Goal: Task Accomplishment & Management: Complete application form

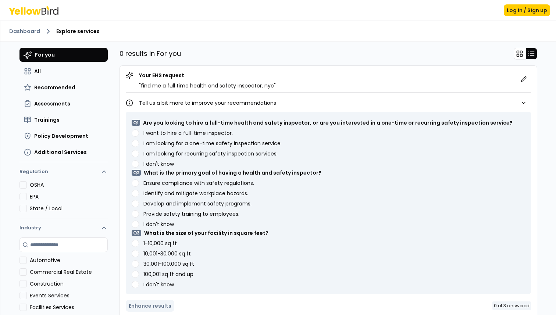
click at [213, 135] on label "I want to hire a full-time inspector." at bounding box center [187, 133] width 89 height 5
click at [139, 135] on inspector\ "I want to hire a full-time inspector." at bounding box center [135, 132] width 7 height 7
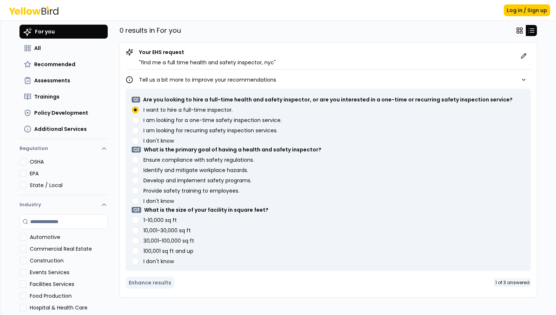
scroll to position [24, 0]
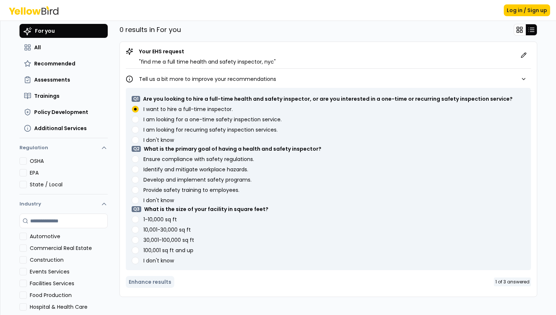
click at [168, 202] on label "I don't know" at bounding box center [158, 200] width 31 height 5
click at [139, 144] on know "I don't know" at bounding box center [135, 139] width 7 height 7
click at [158, 260] on label "I don't know" at bounding box center [158, 260] width 31 height 5
click at [139, 144] on know "I don't know" at bounding box center [135, 139] width 7 height 7
click at [144, 260] on label "I don't know" at bounding box center [158, 260] width 31 height 5
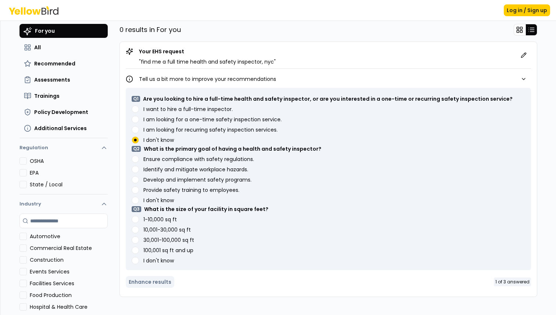
click at [139, 144] on know "I don't know" at bounding box center [135, 139] width 7 height 7
click at [133, 260] on know "I don't know" at bounding box center [135, 260] width 7 height 7
click at [137, 199] on know "I don't know" at bounding box center [135, 200] width 7 height 7
click at [157, 280] on button "Enhance results" at bounding box center [150, 282] width 49 height 12
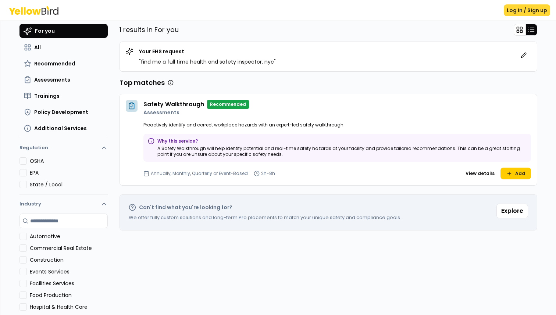
click at [519, 11] on button "Log in / Sign up" at bounding box center [527, 10] width 46 height 12
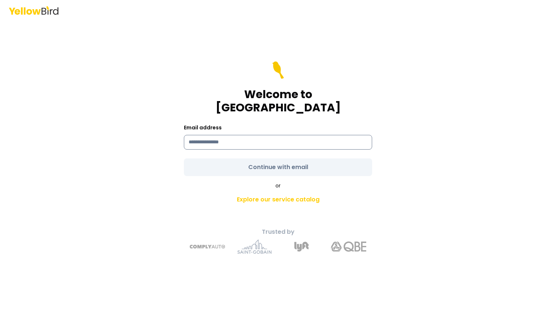
click at [331, 141] on input at bounding box center [278, 142] width 188 height 15
type input "**********"
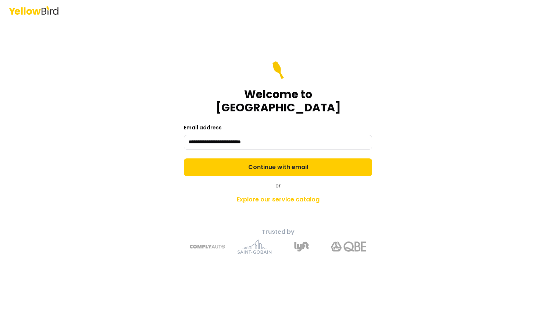
click at [436, 151] on div "**********" at bounding box center [278, 157] width 556 height 315
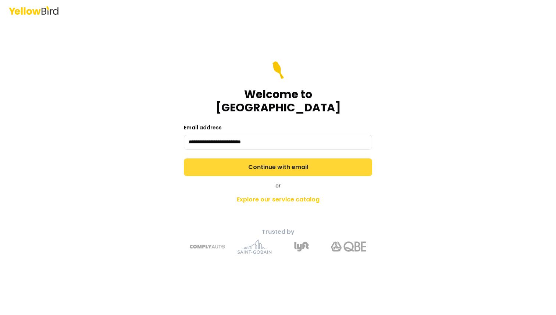
click at [311, 158] on button "Continue with email" at bounding box center [278, 167] width 188 height 18
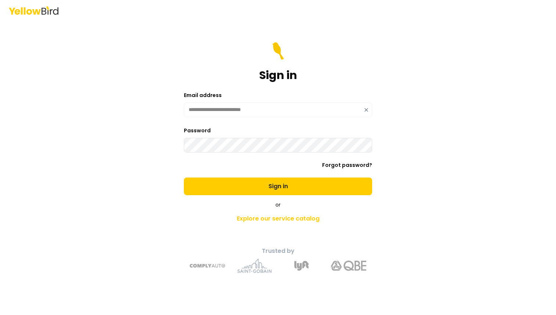
click at [365, 110] on icon at bounding box center [366, 109] width 3 height 3
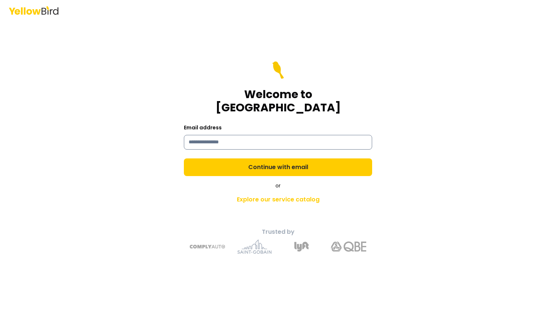
click at [250, 135] on input at bounding box center [278, 142] width 188 height 15
click at [236, 136] on input "**********" at bounding box center [278, 142] width 188 height 15
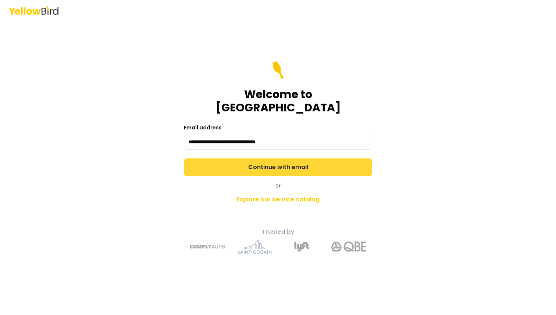
type input "**********"
click at [338, 158] on button "Continue with email" at bounding box center [278, 167] width 188 height 18
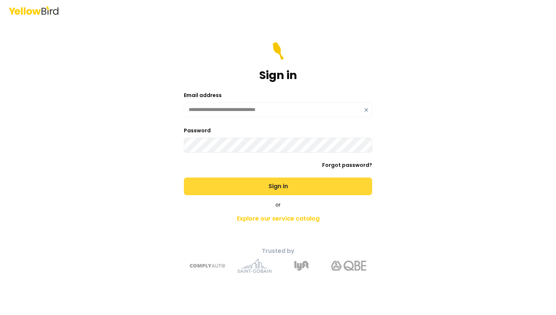
click at [261, 186] on button "Sign in" at bounding box center [278, 187] width 188 height 18
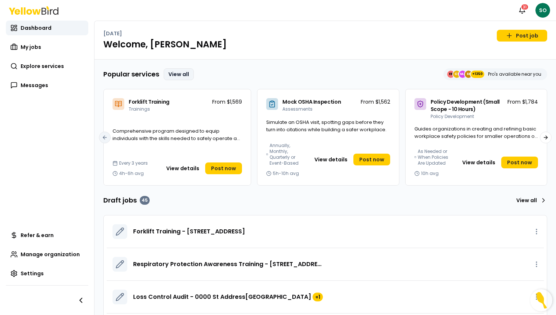
click at [181, 73] on link "View all" at bounding box center [179, 74] width 30 height 12
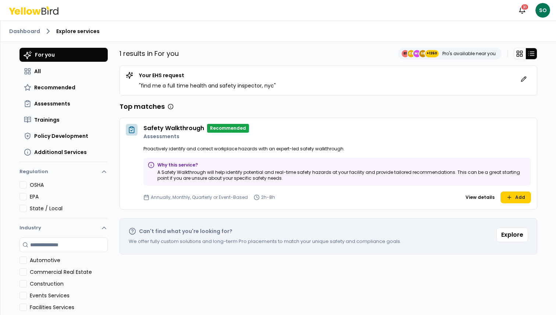
click at [24, 262] on button "Automotive" at bounding box center [22, 260] width 7 height 7
click at [42, 72] on button "All" at bounding box center [63, 71] width 88 height 13
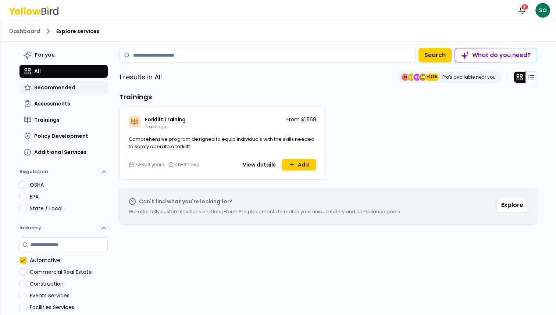
click at [60, 83] on button "Recommended" at bounding box center [63, 87] width 88 height 13
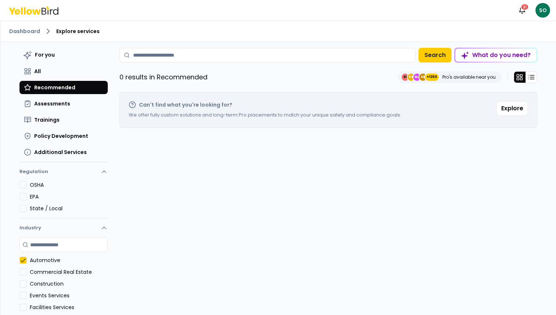
click at [22, 258] on button "Automotive" at bounding box center [22, 260] width 7 height 7
click at [56, 108] on button "Assessments" at bounding box center [63, 103] width 88 height 13
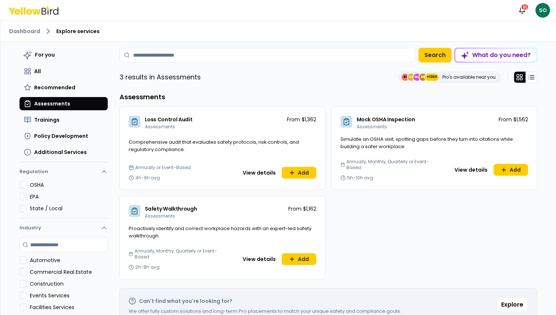
click at [25, 262] on button "Automotive" at bounding box center [22, 260] width 7 height 7
